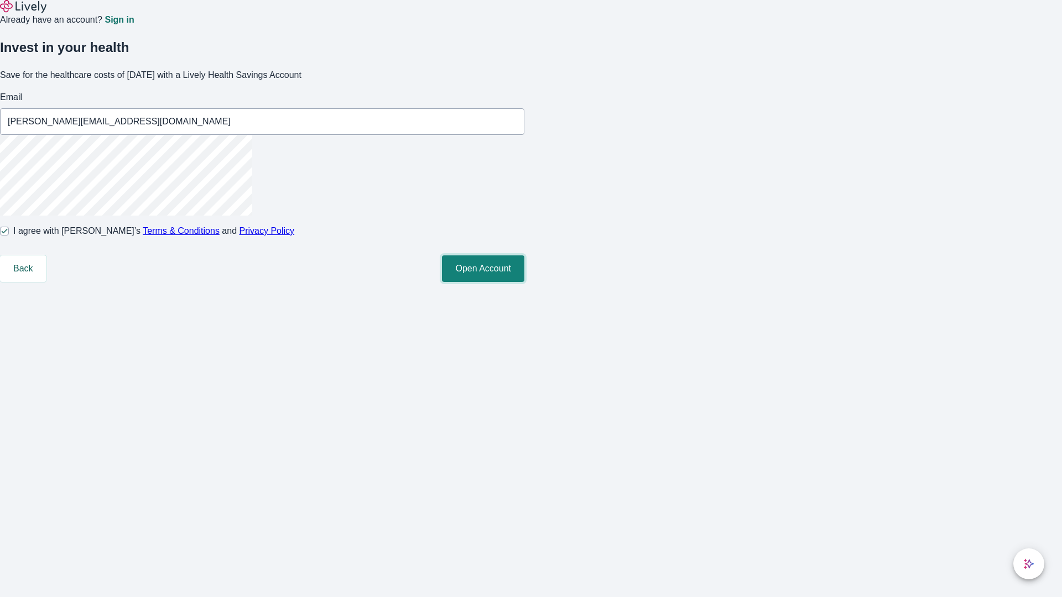
click at [524, 282] on button "Open Account" at bounding box center [483, 268] width 82 height 27
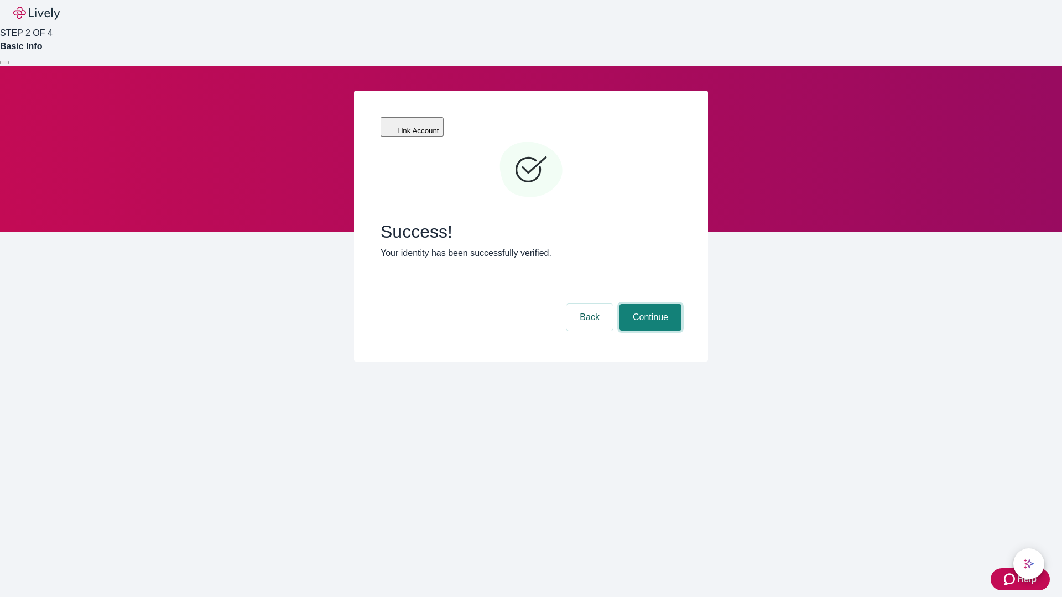
click at [649, 304] on button "Continue" at bounding box center [650, 317] width 62 height 27
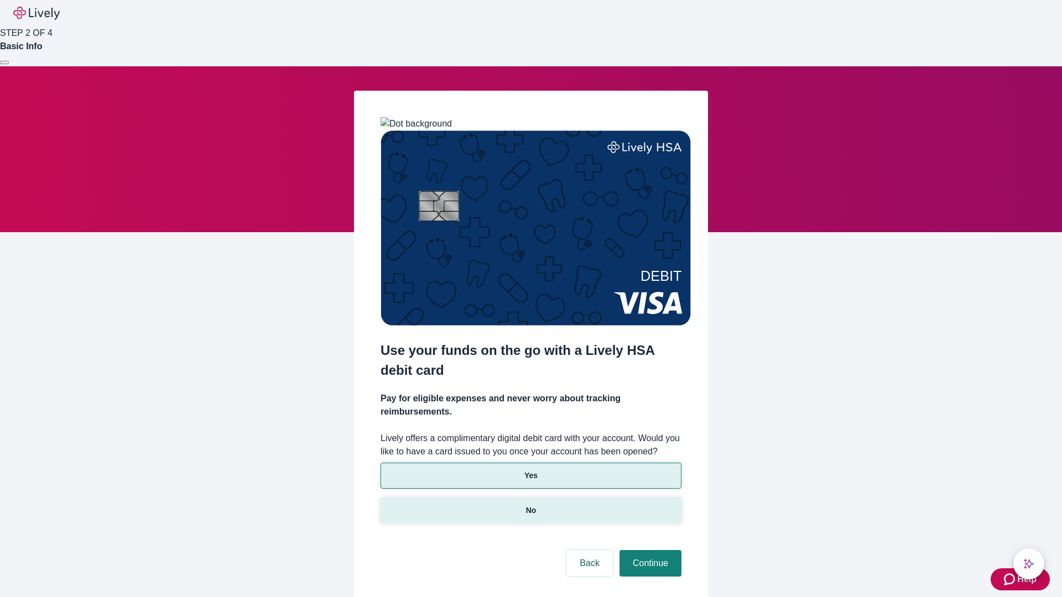
click at [530, 505] on p "No" at bounding box center [531, 511] width 11 height 12
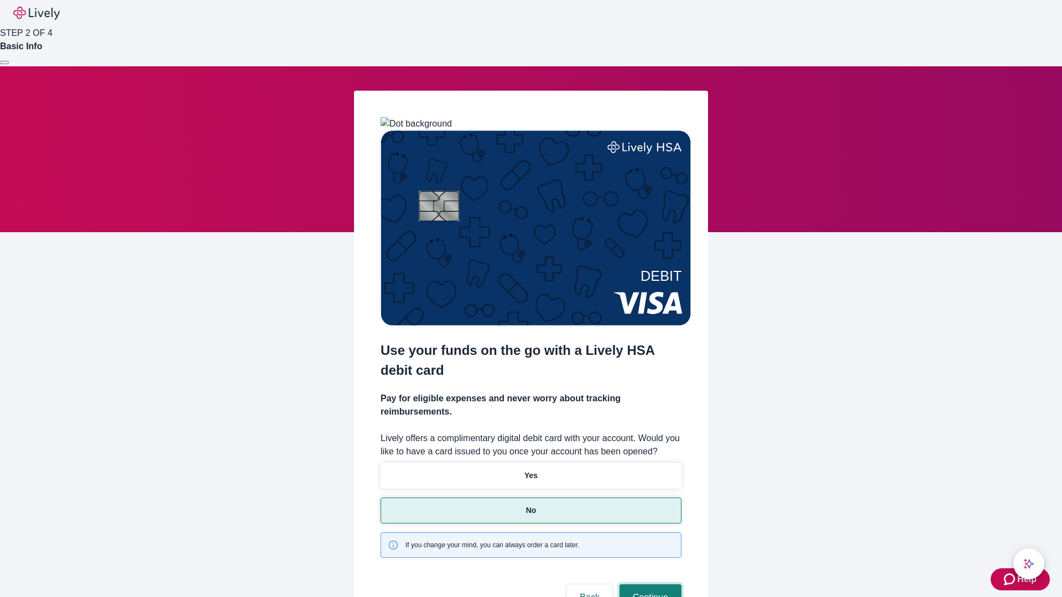
click at [649, 585] on button "Continue" at bounding box center [650, 598] width 62 height 27
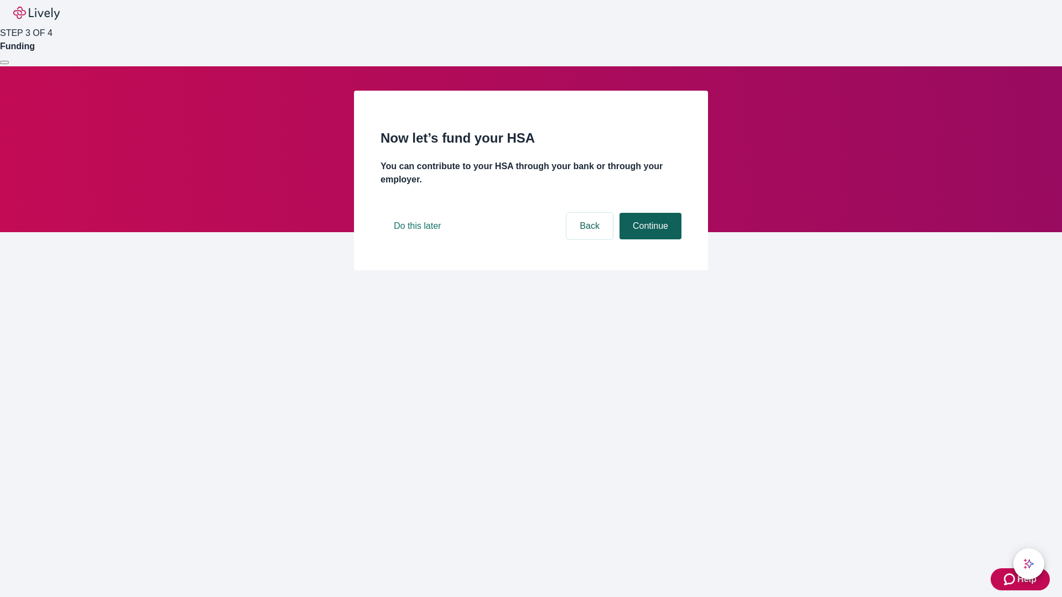
click at [649, 239] on button "Continue" at bounding box center [650, 226] width 62 height 27
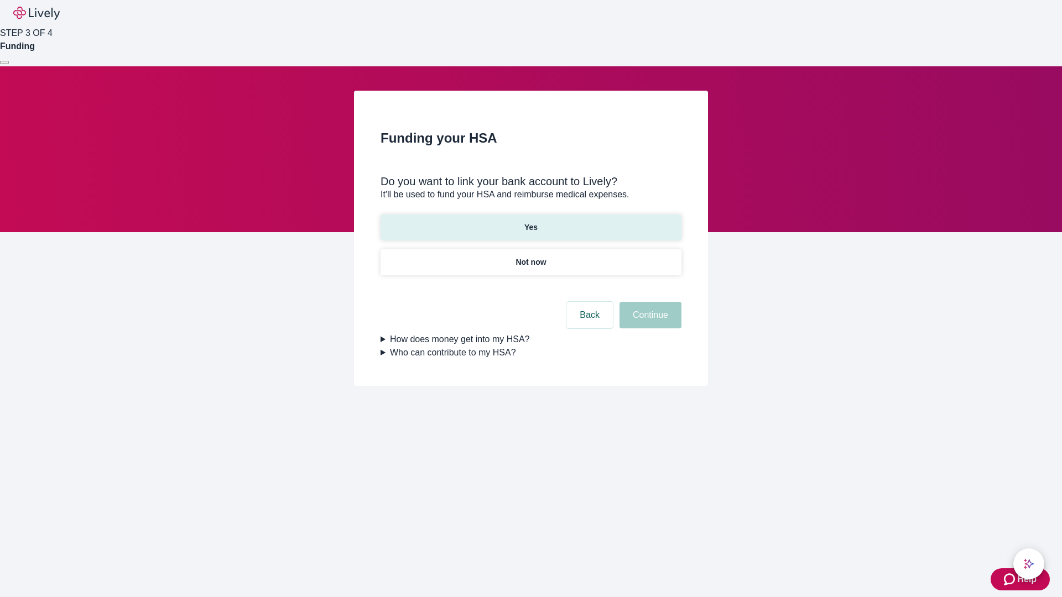
click at [530, 222] on p "Yes" at bounding box center [530, 228] width 13 height 12
click at [649, 302] on button "Continue" at bounding box center [650, 315] width 62 height 27
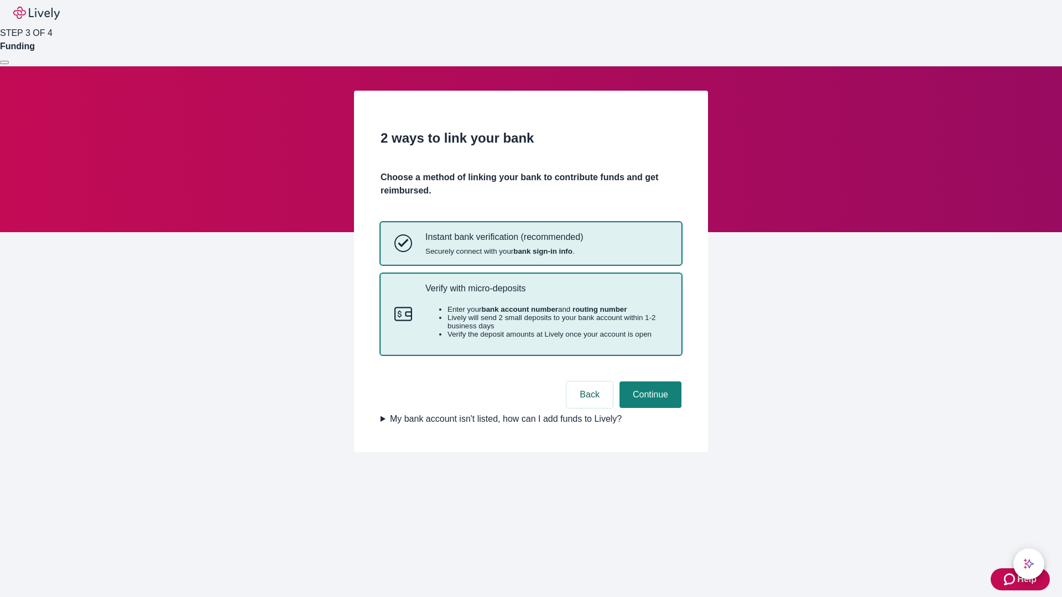
click at [546, 294] on p "Verify with micro-deposits" at bounding box center [546, 288] width 242 height 11
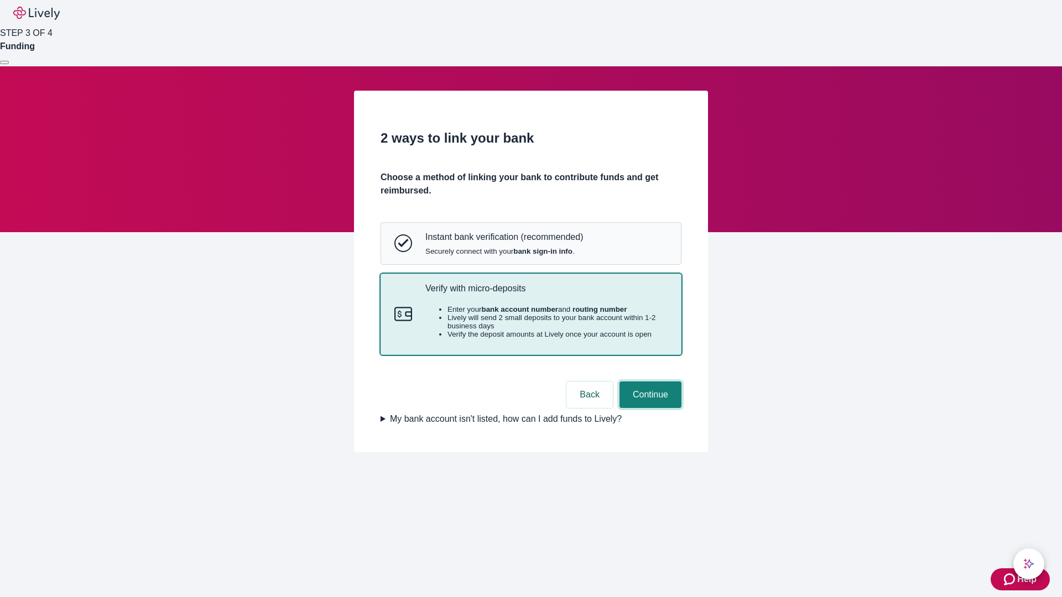
click at [649, 408] on button "Continue" at bounding box center [650, 395] width 62 height 27
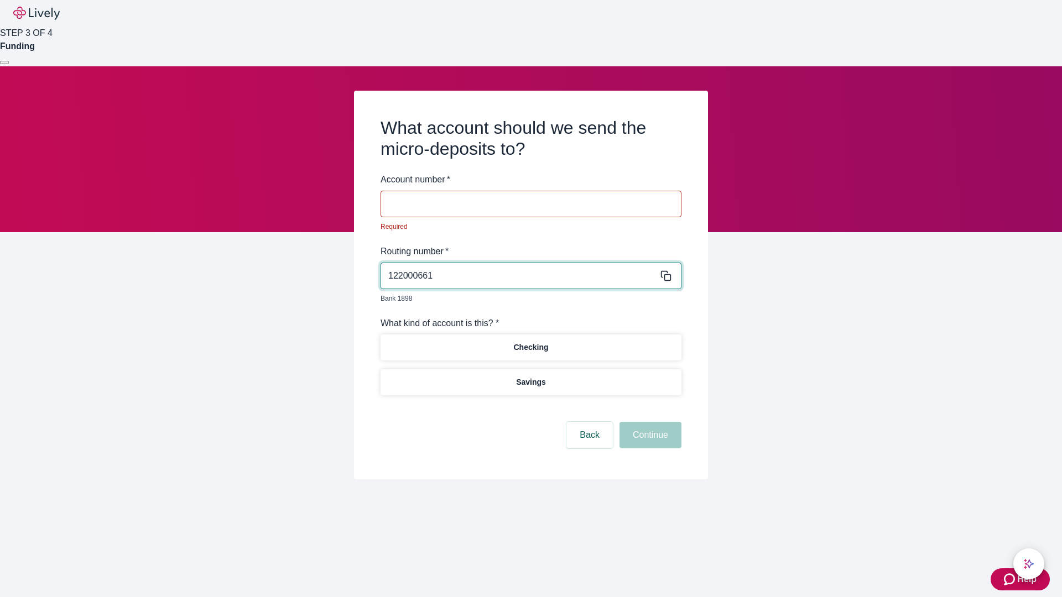
type input "122000661"
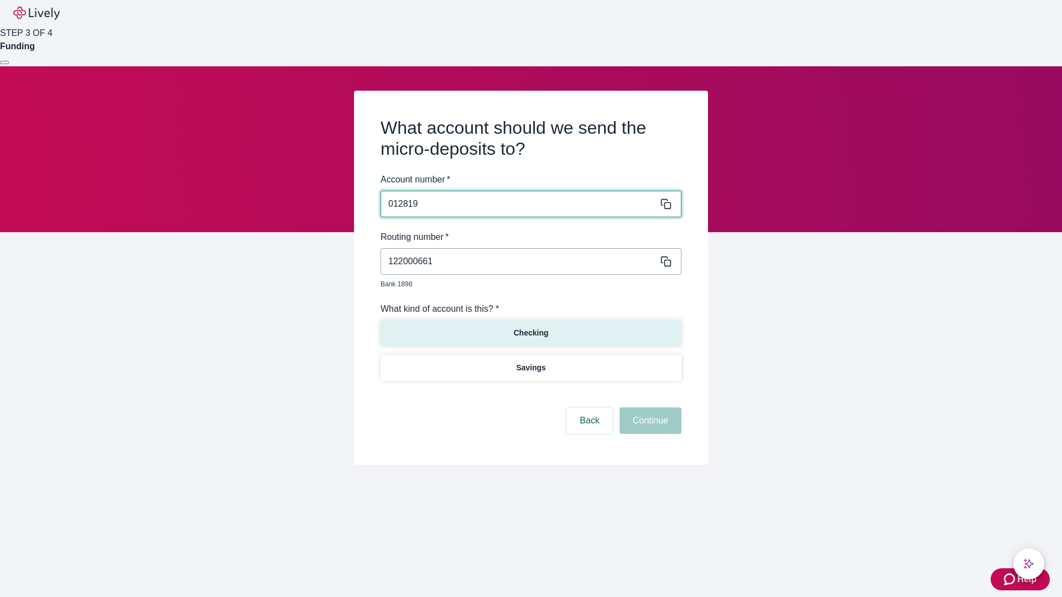
type input "012819"
click at [530, 327] on p "Checking" at bounding box center [530, 333] width 35 height 12
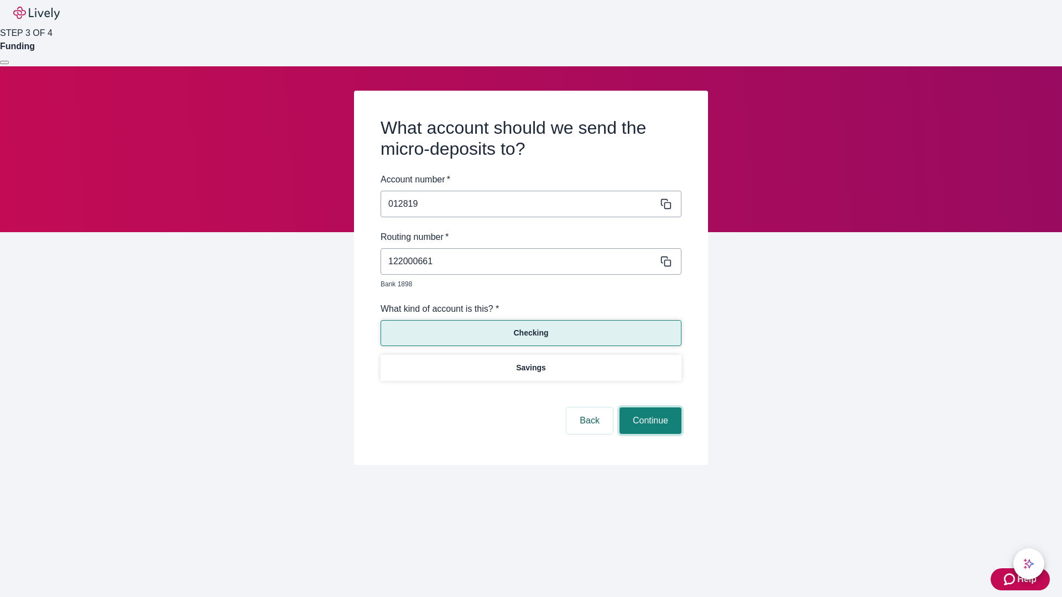
click at [649, 408] on button "Continue" at bounding box center [650, 421] width 62 height 27
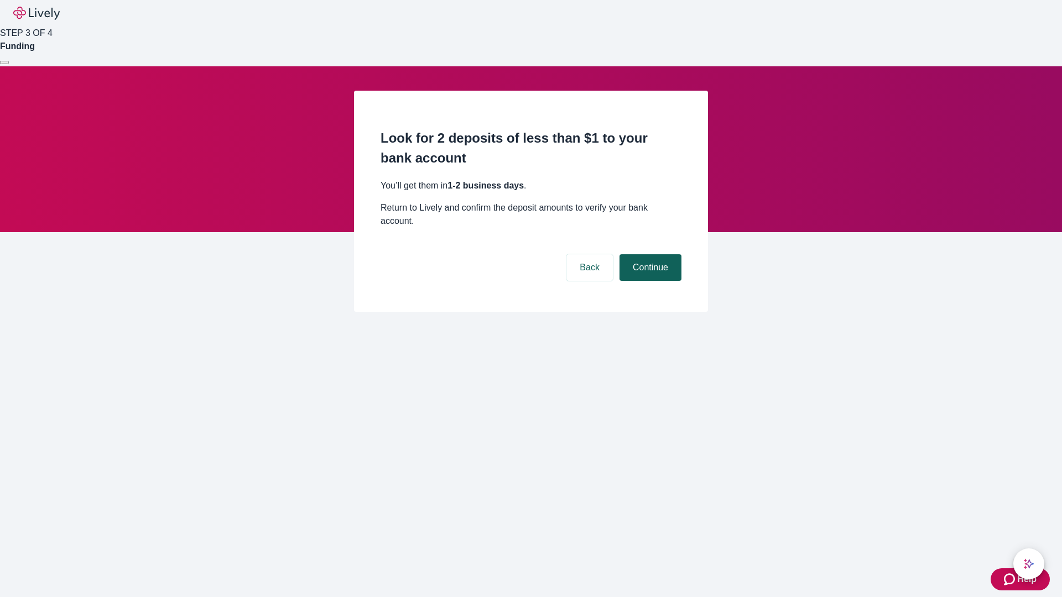
click at [649, 254] on button "Continue" at bounding box center [650, 267] width 62 height 27
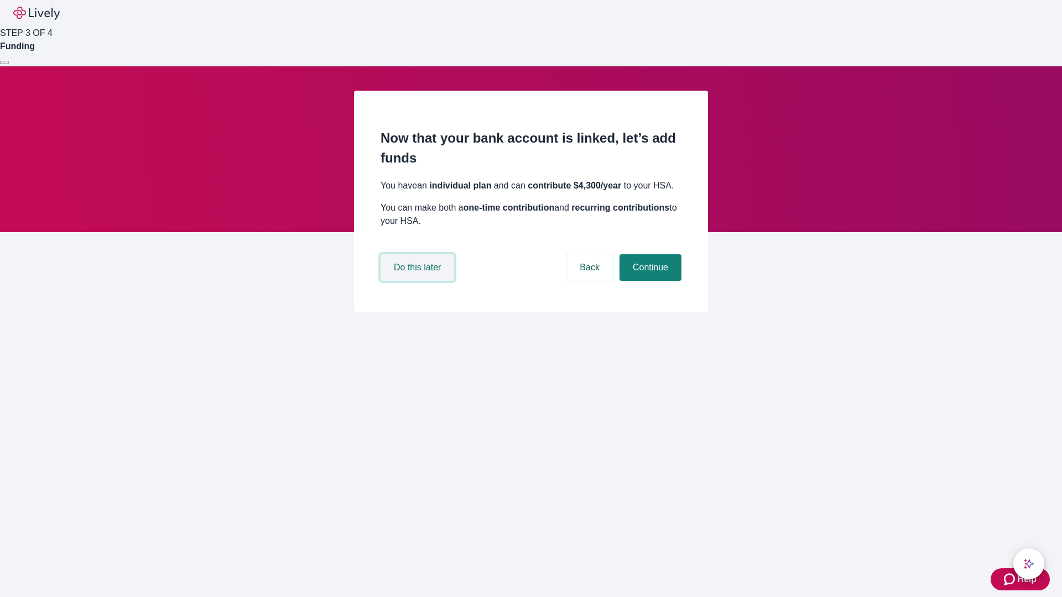
click at [419, 281] on button "Do this later" at bounding box center [417, 267] width 74 height 27
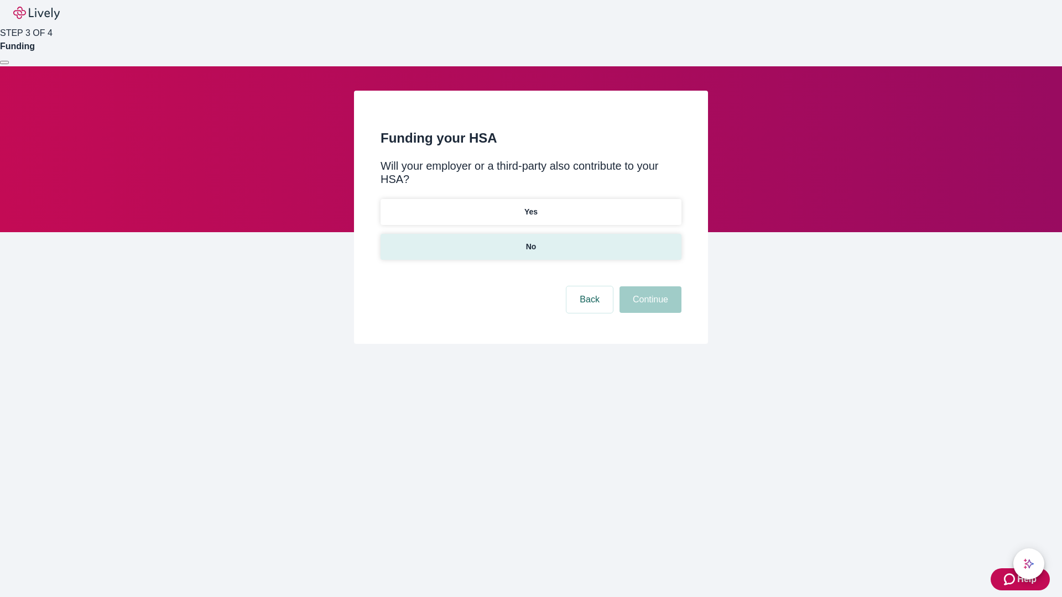
click at [530, 241] on p "No" at bounding box center [531, 247] width 11 height 12
click at [649, 286] on button "Continue" at bounding box center [650, 299] width 62 height 27
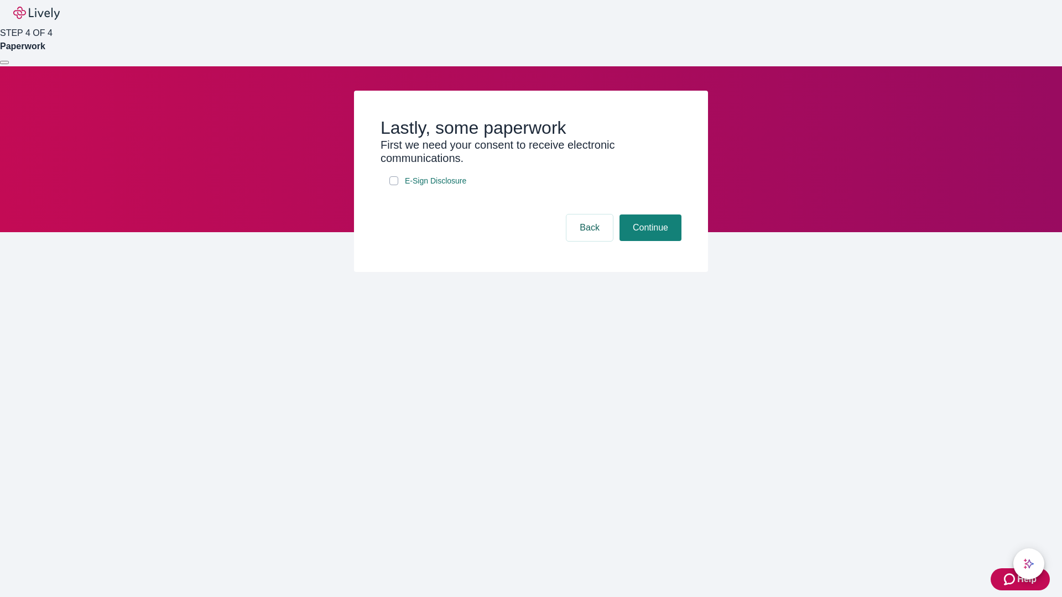
click at [394, 185] on input "E-Sign Disclosure" at bounding box center [393, 180] width 9 height 9
checkbox input "true"
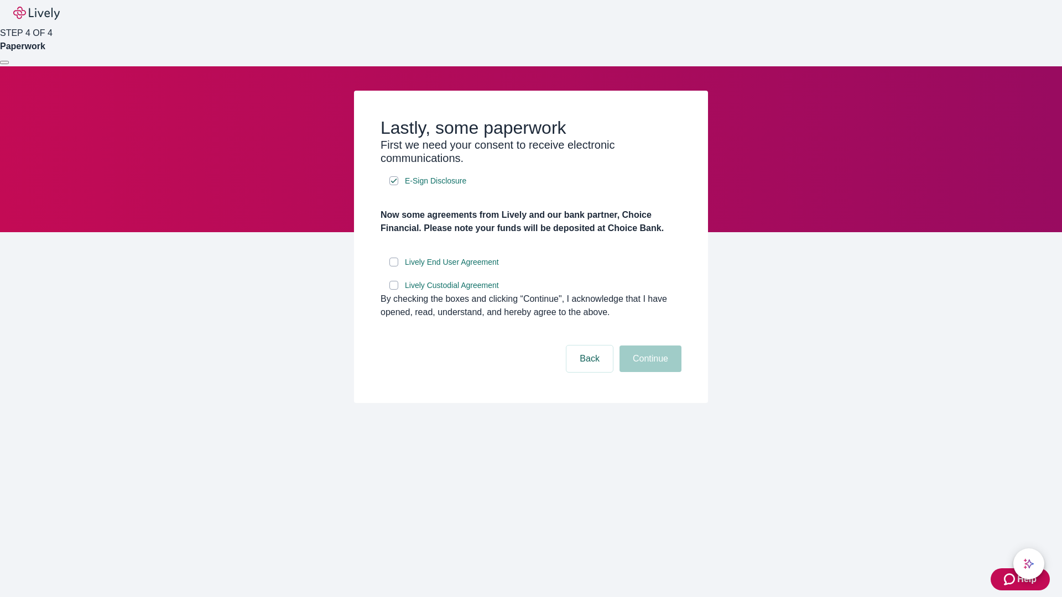
click at [394, 267] on input "Lively End User Agreement" at bounding box center [393, 262] width 9 height 9
checkbox input "true"
click at [394, 290] on input "Lively Custodial Agreement" at bounding box center [393, 285] width 9 height 9
checkbox input "true"
click at [649, 372] on button "Continue" at bounding box center [650, 359] width 62 height 27
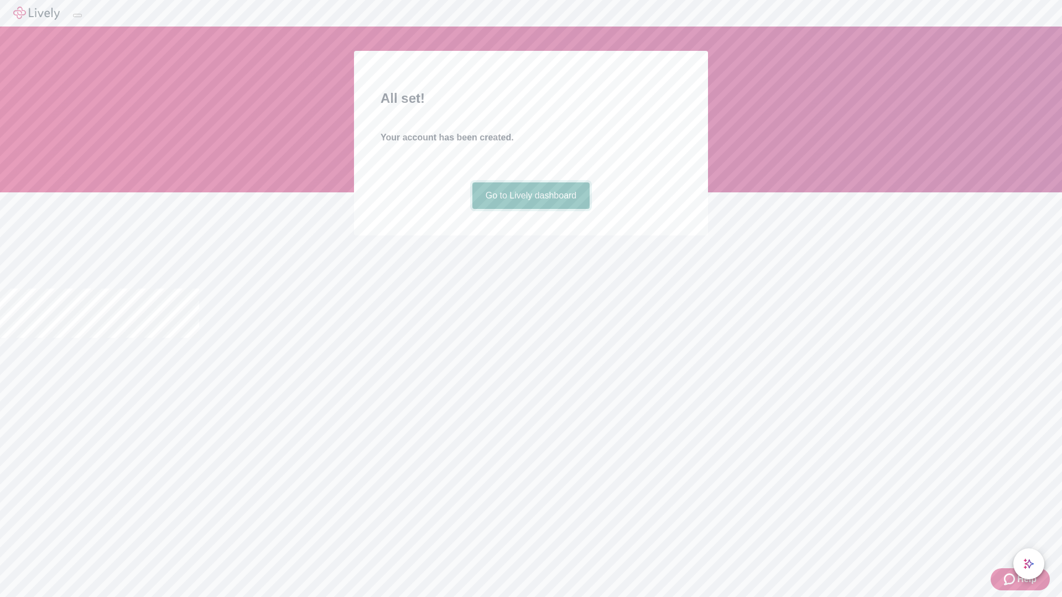
click at [530, 209] on link "Go to Lively dashboard" at bounding box center [531, 195] width 118 height 27
